Goal: Communication & Community: Participate in discussion

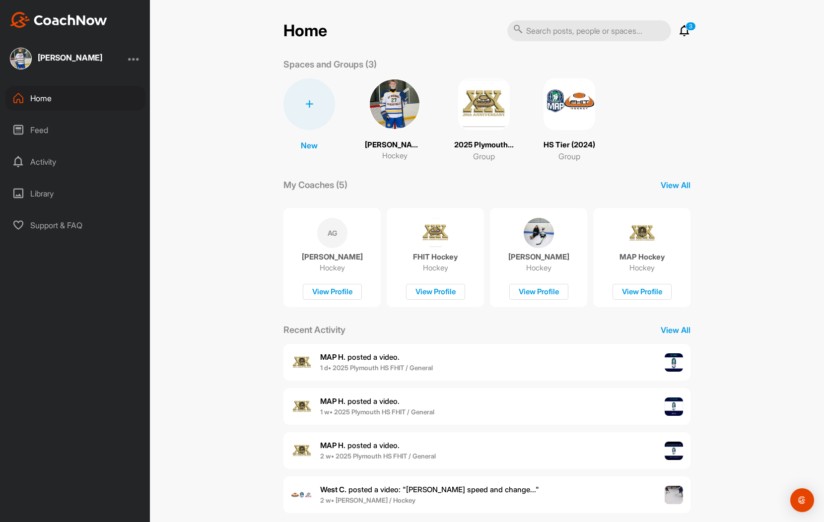
scroll to position [14, 0]
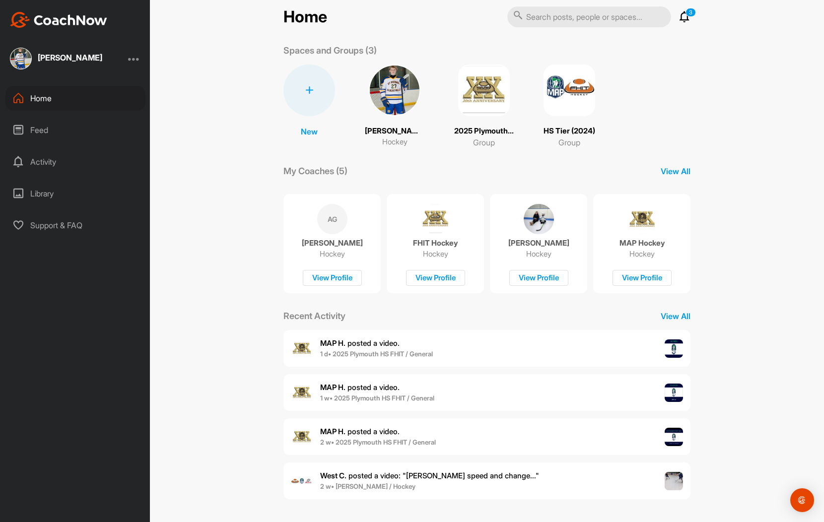
click at [54, 163] on div "Activity" at bounding box center [75, 161] width 140 height 25
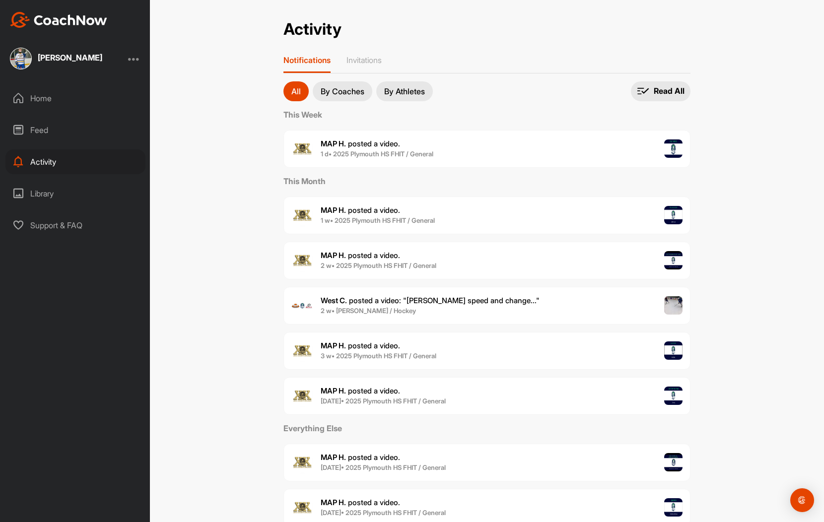
click at [357, 99] on button "By Coaches" at bounding box center [343, 91] width 60 height 20
click at [394, 313] on span "2 w • [PERSON_NAME] / Hockey" at bounding box center [430, 311] width 219 height 10
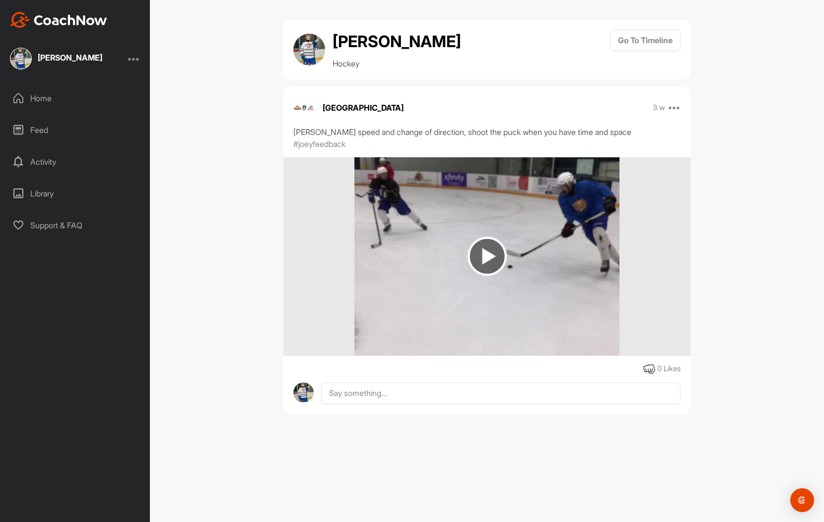
click at [503, 245] on img at bounding box center [487, 256] width 39 height 39
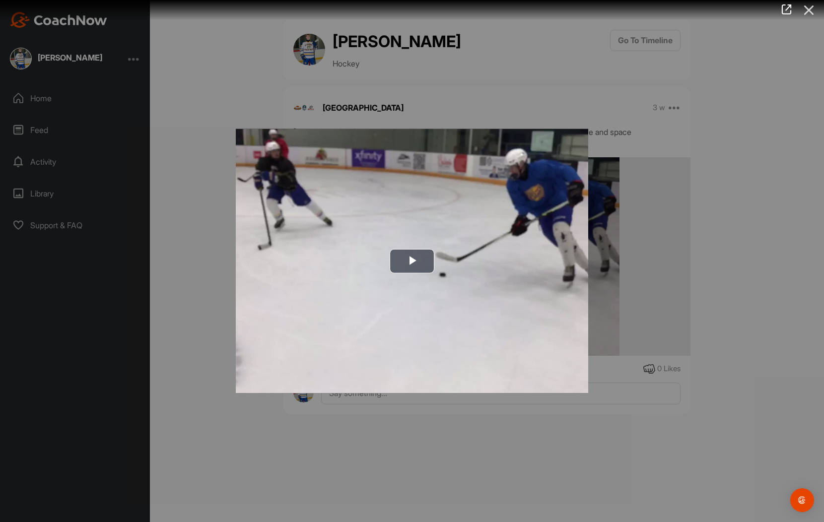
click at [812, 5] on icon at bounding box center [809, 10] width 23 height 18
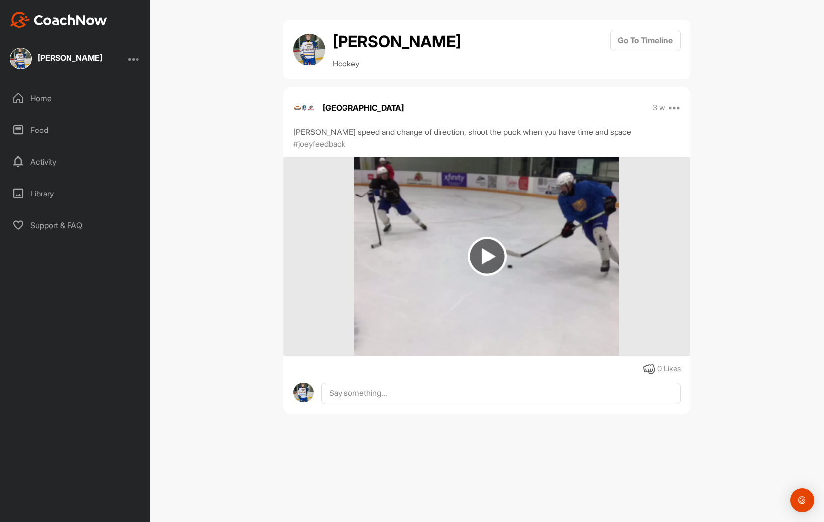
click at [47, 158] on div "Activity" at bounding box center [75, 161] width 140 height 25
